Goal: Task Accomplishment & Management: Complete application form

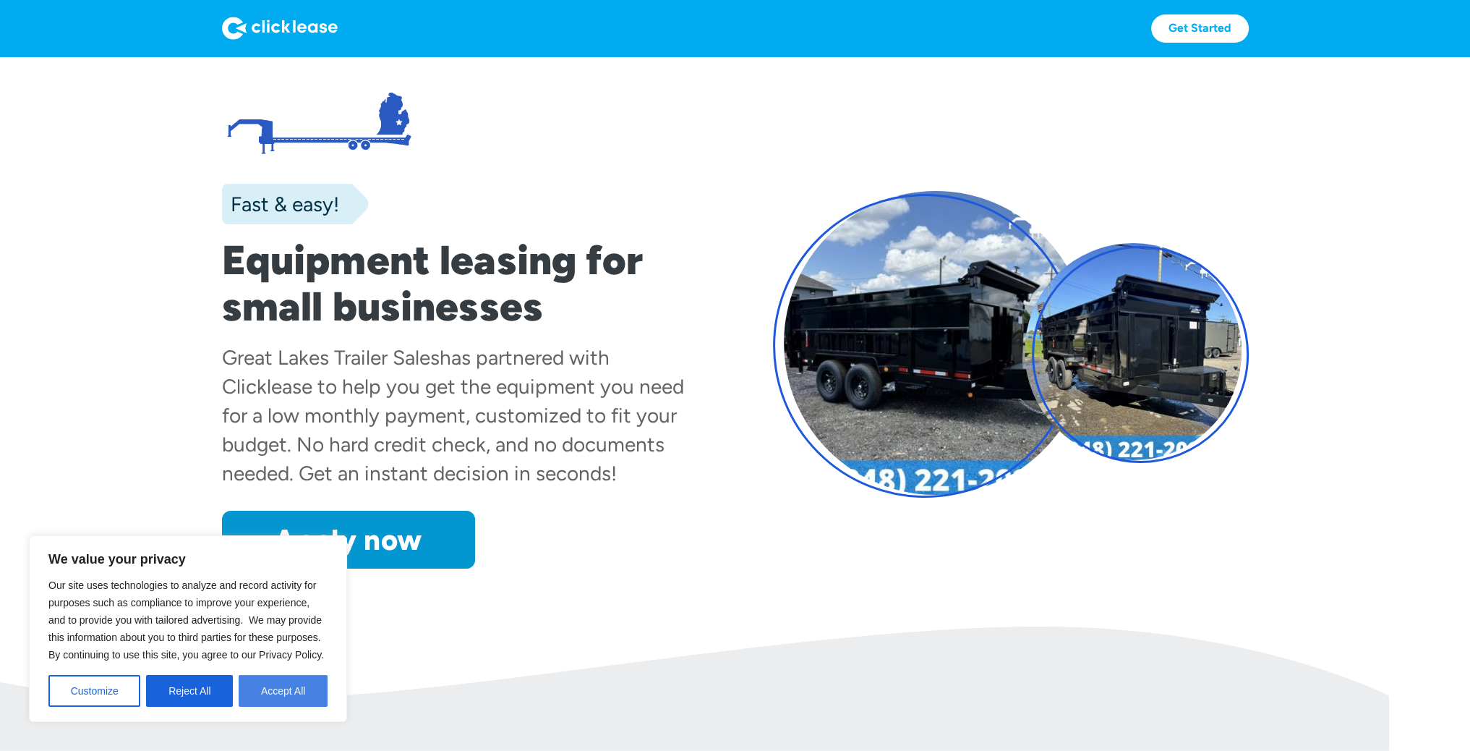
click at [283, 680] on button "Accept All" at bounding box center [283, 691] width 89 height 32
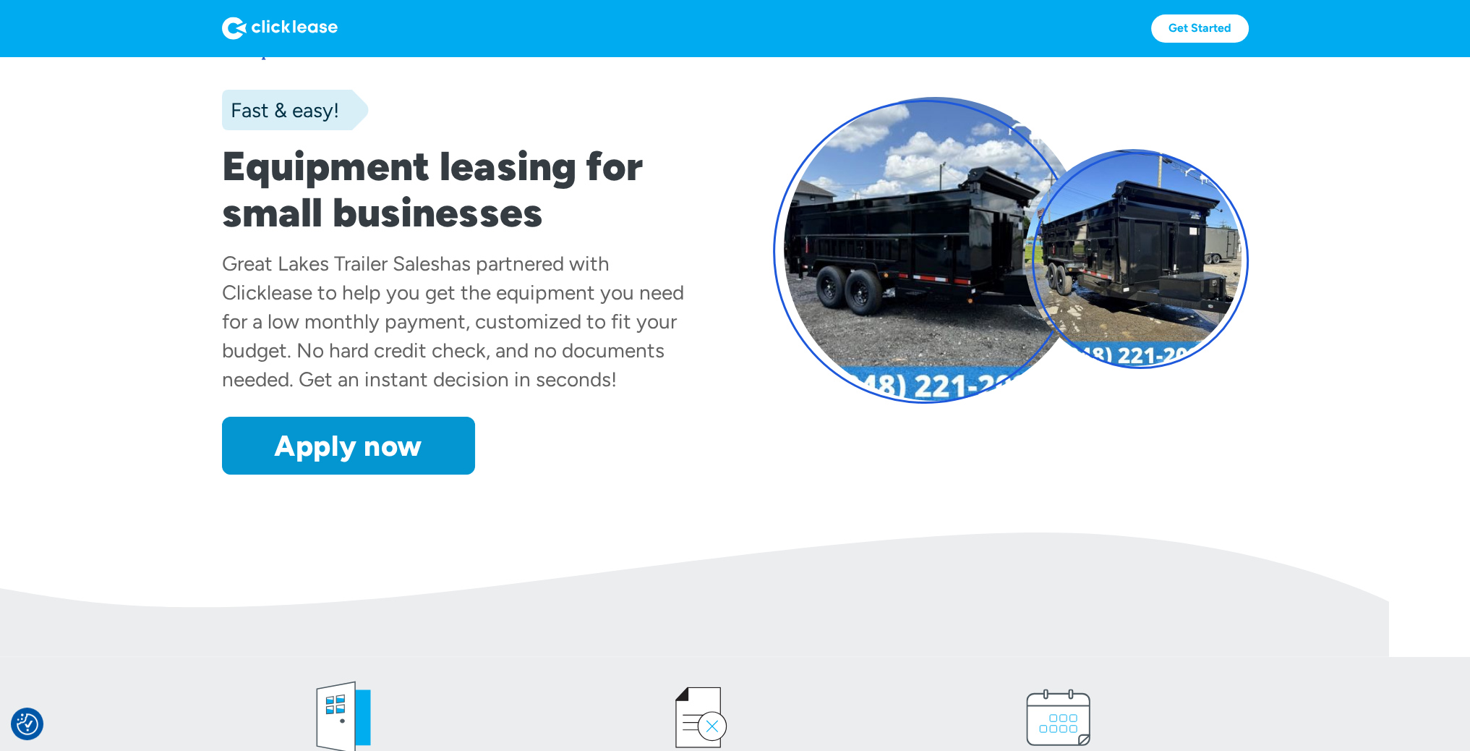
scroll to position [72, 0]
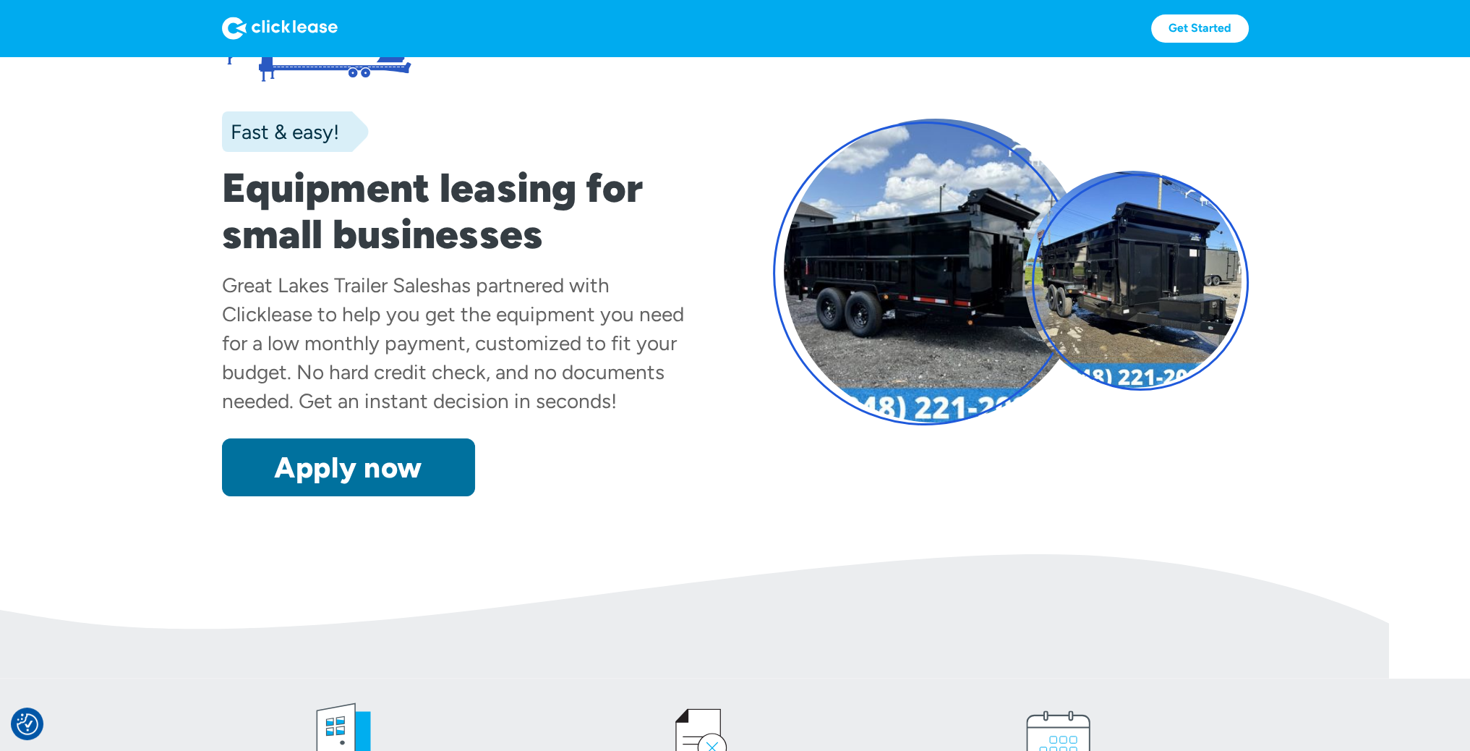
click at [365, 469] on link "Apply now" at bounding box center [348, 467] width 253 height 58
